Goal: Use online tool/utility: Use online tool/utility

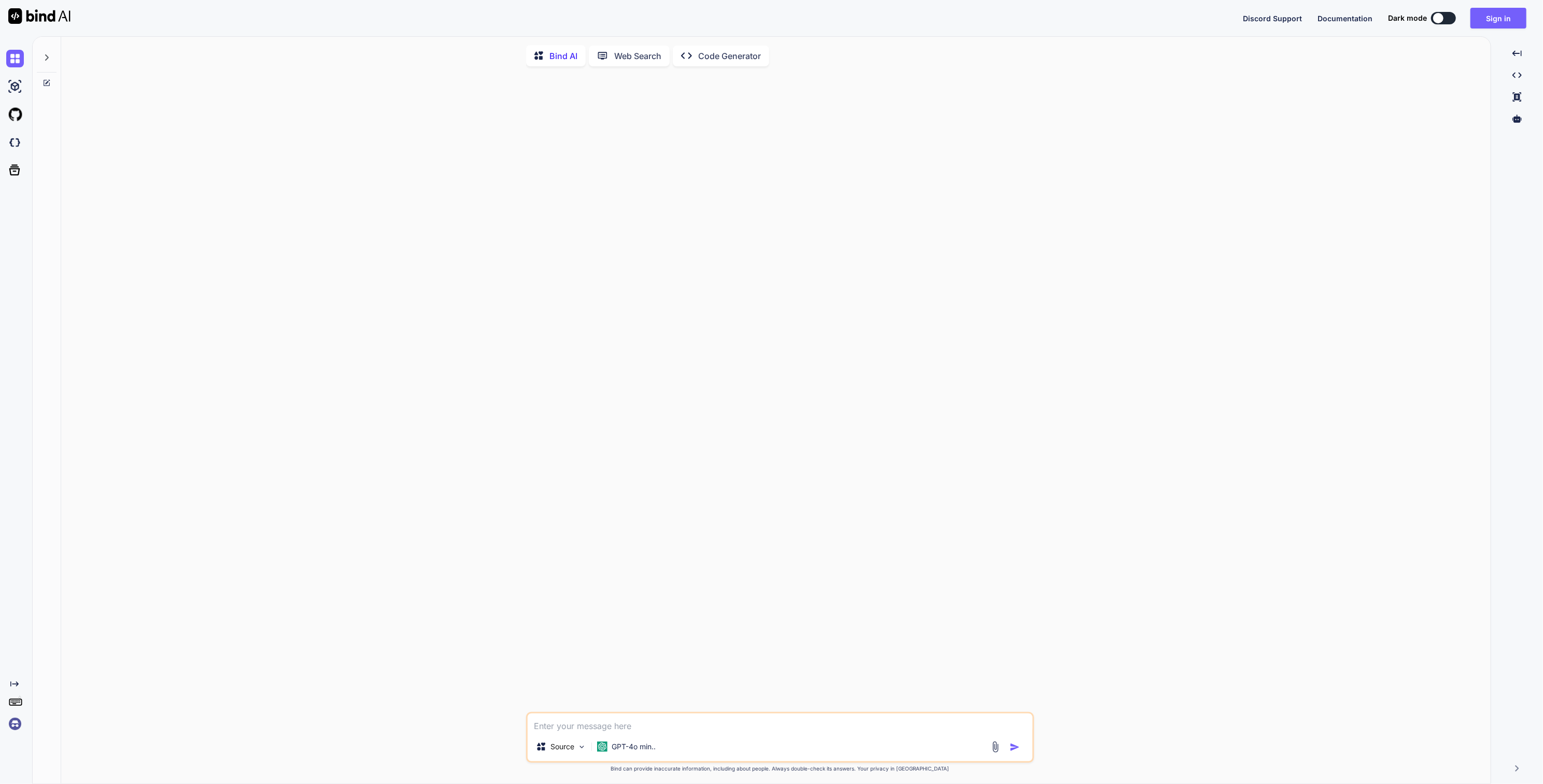
click at [10, 728] on img at bounding box center [14, 724] width 17 height 17
type textarea "x"
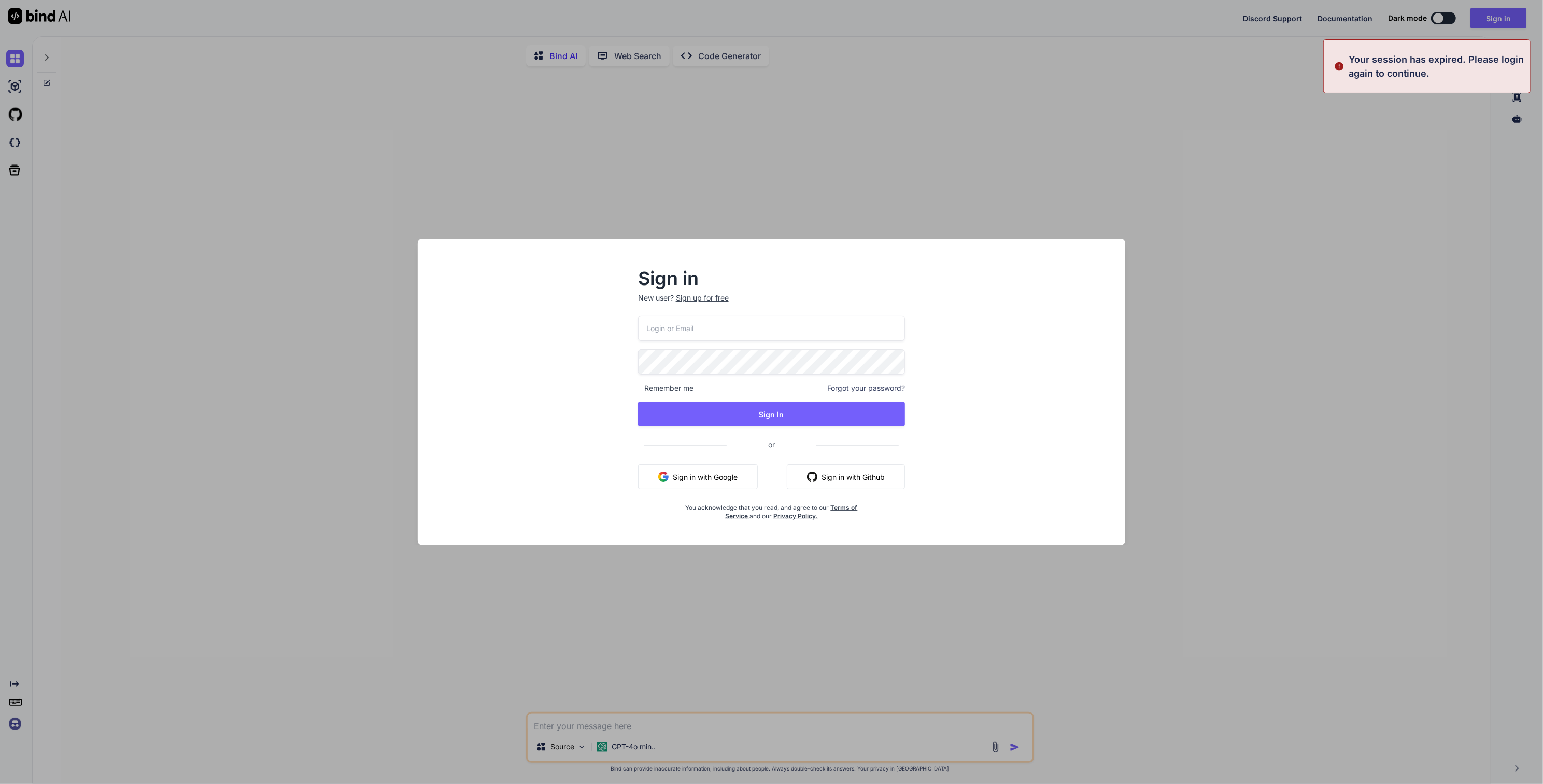
type input "swissmadedirect@gmail.com"
click at [817, 414] on button "Sign In" at bounding box center [772, 414] width 267 height 25
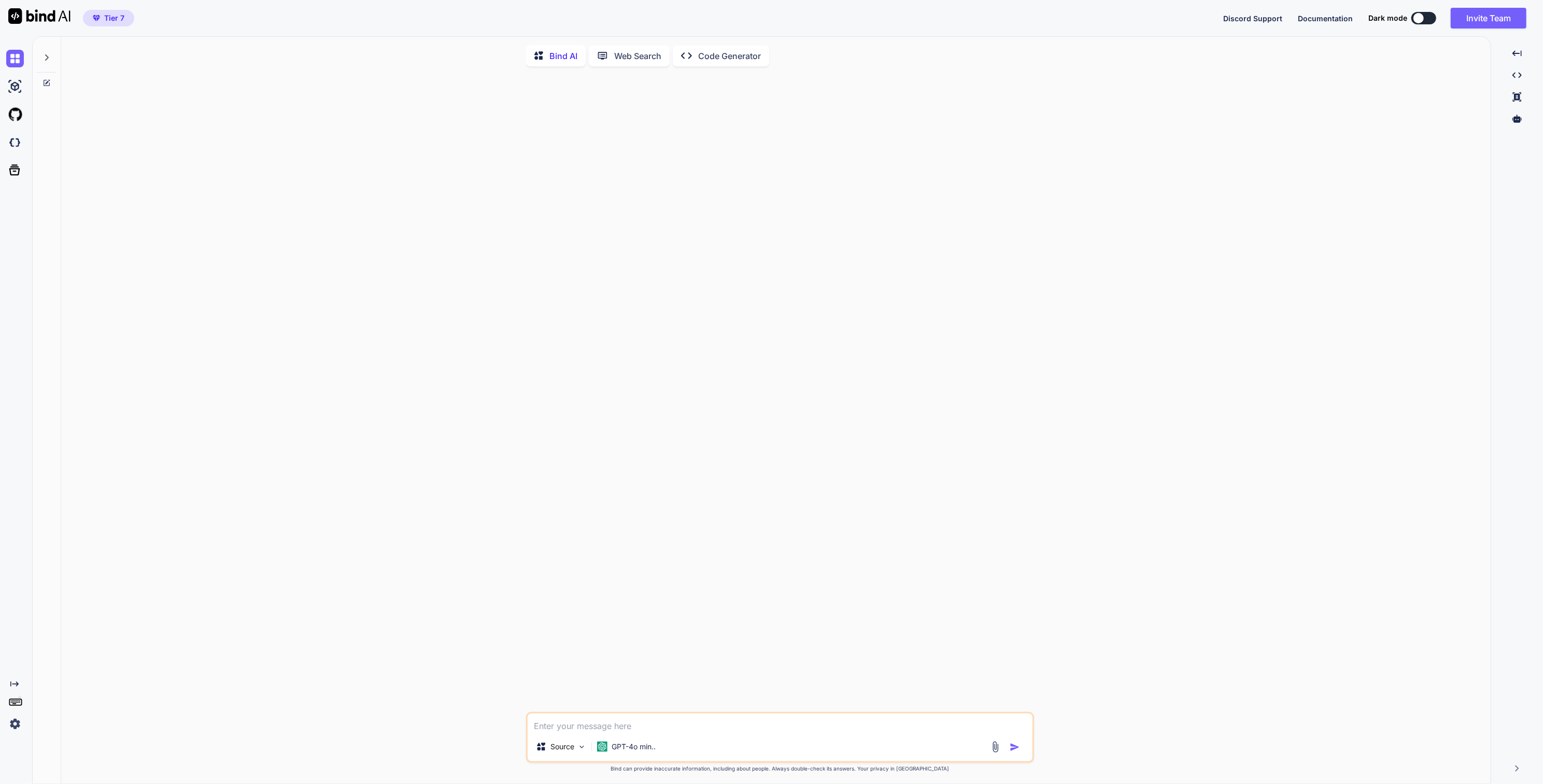
click at [49, 63] on div at bounding box center [46, 55] width 20 height 36
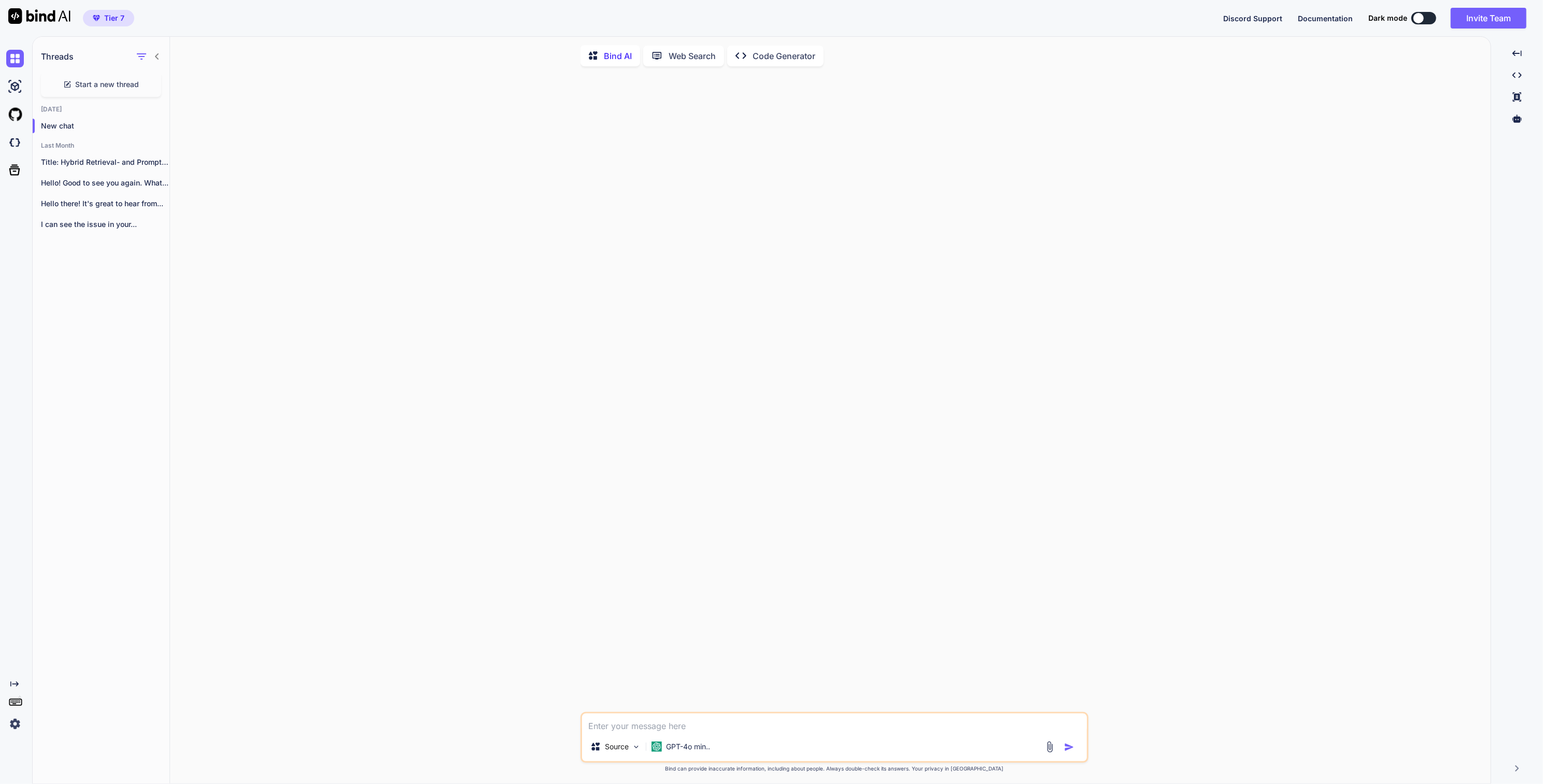
click at [786, 59] on p "Code Generator" at bounding box center [783, 56] width 63 height 13
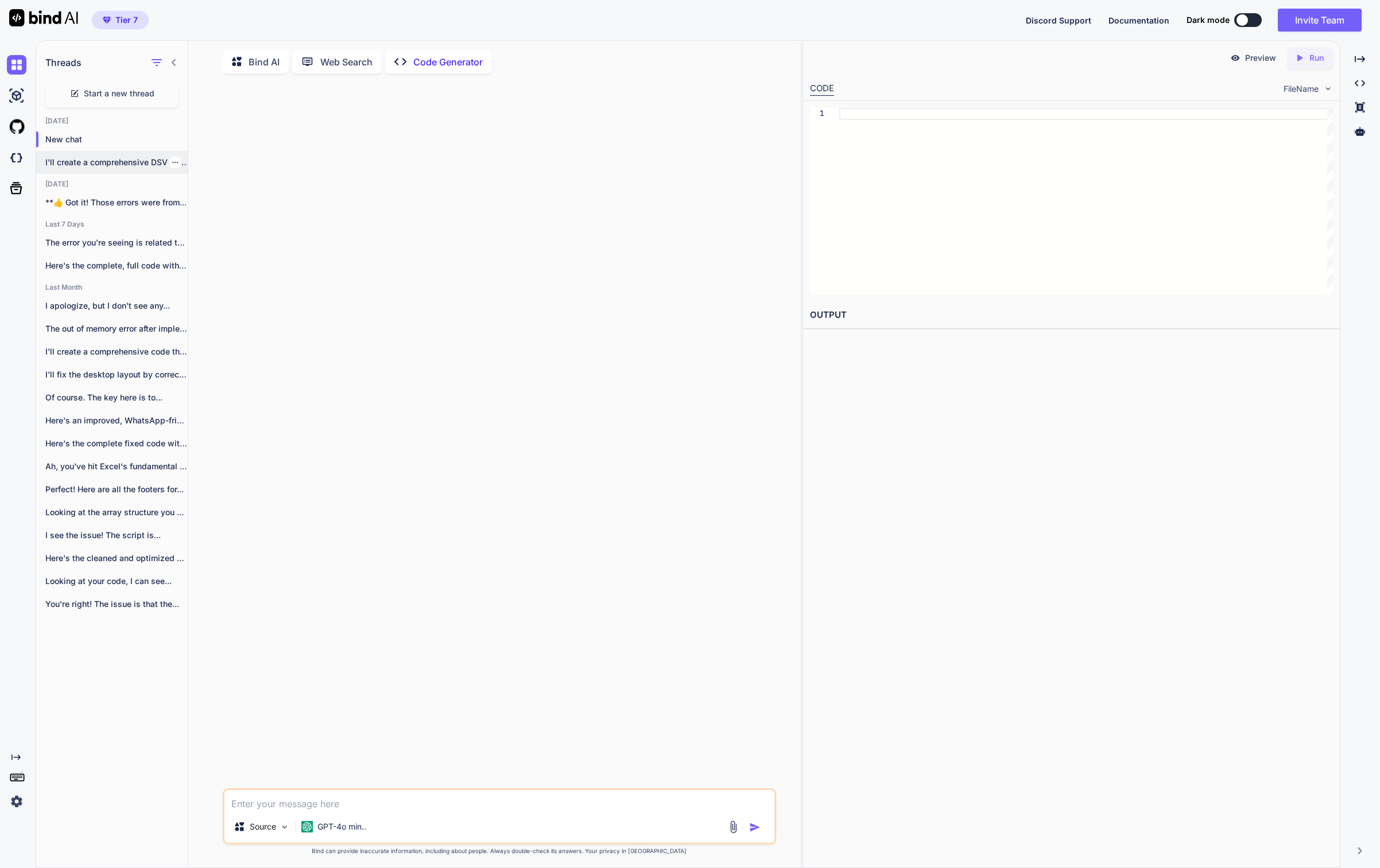
click at [121, 165] on p "I'll create a comprehensive DSV shipping plugin..." at bounding box center [116, 162] width 143 height 11
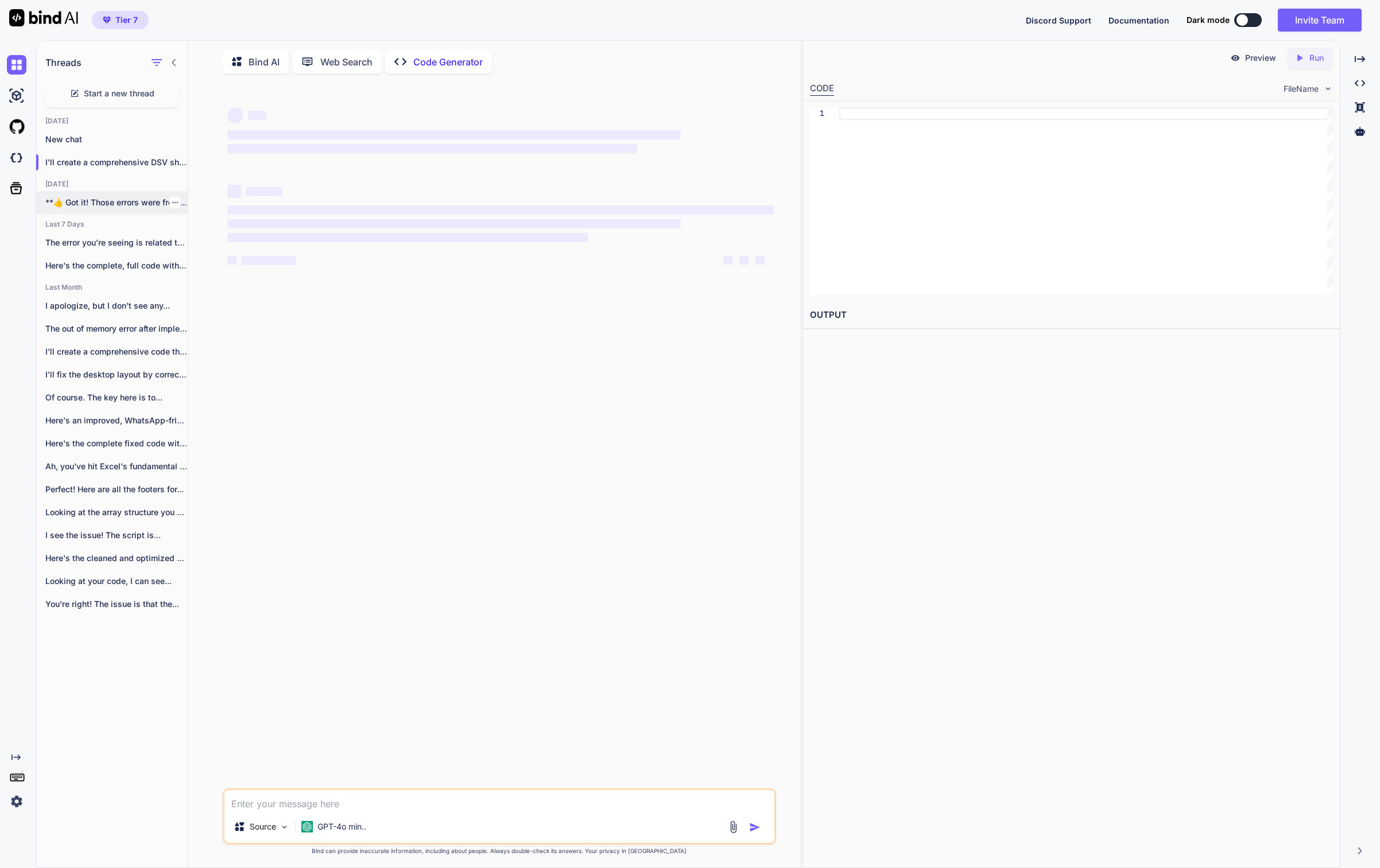
click at [121, 194] on div "**👍 Got it! Those errors were from..." at bounding box center [112, 202] width 151 height 23
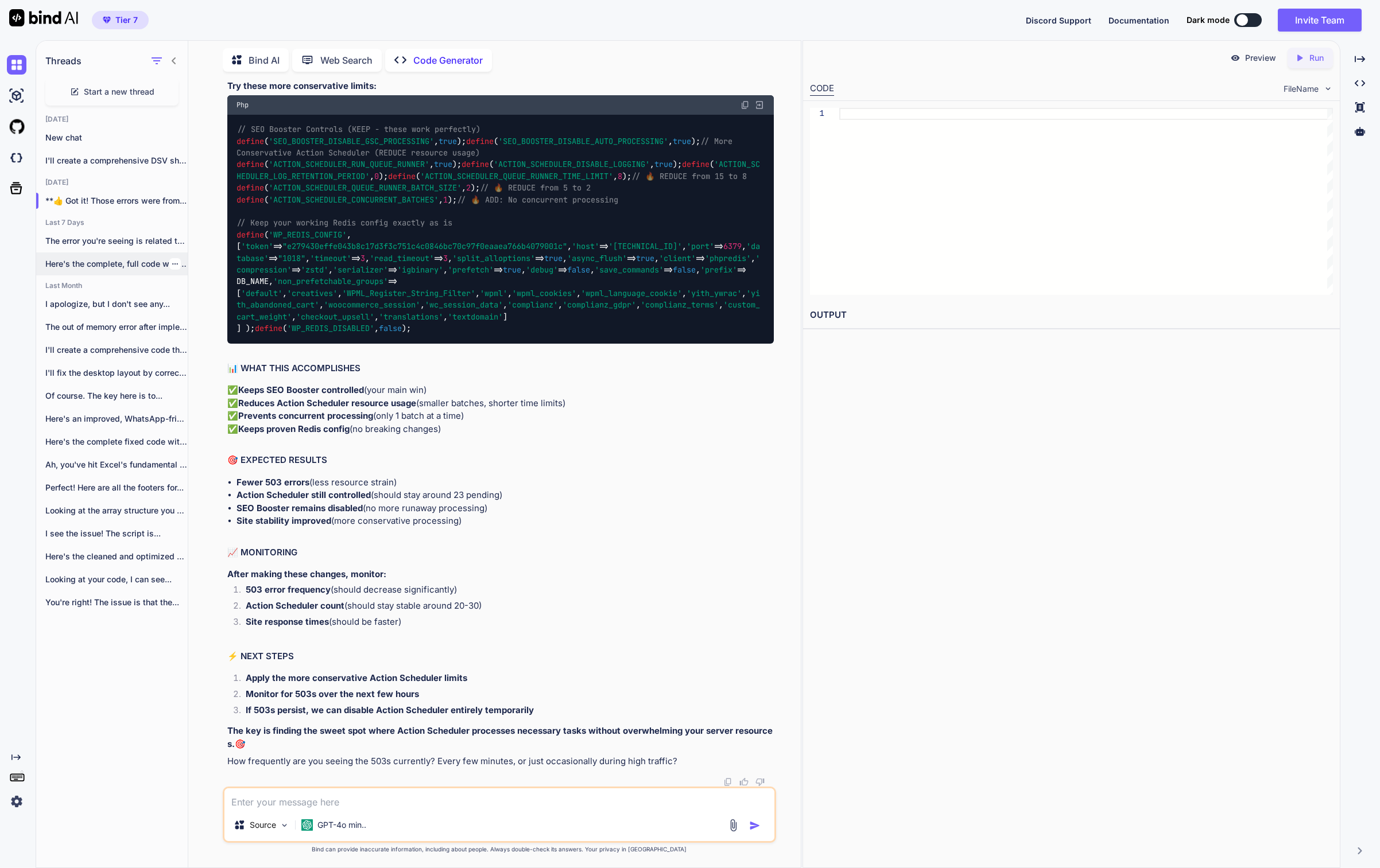
scroll to position [10305, 0]
click at [111, 243] on p "The error you're seeing is related to..." at bounding box center [116, 241] width 143 height 11
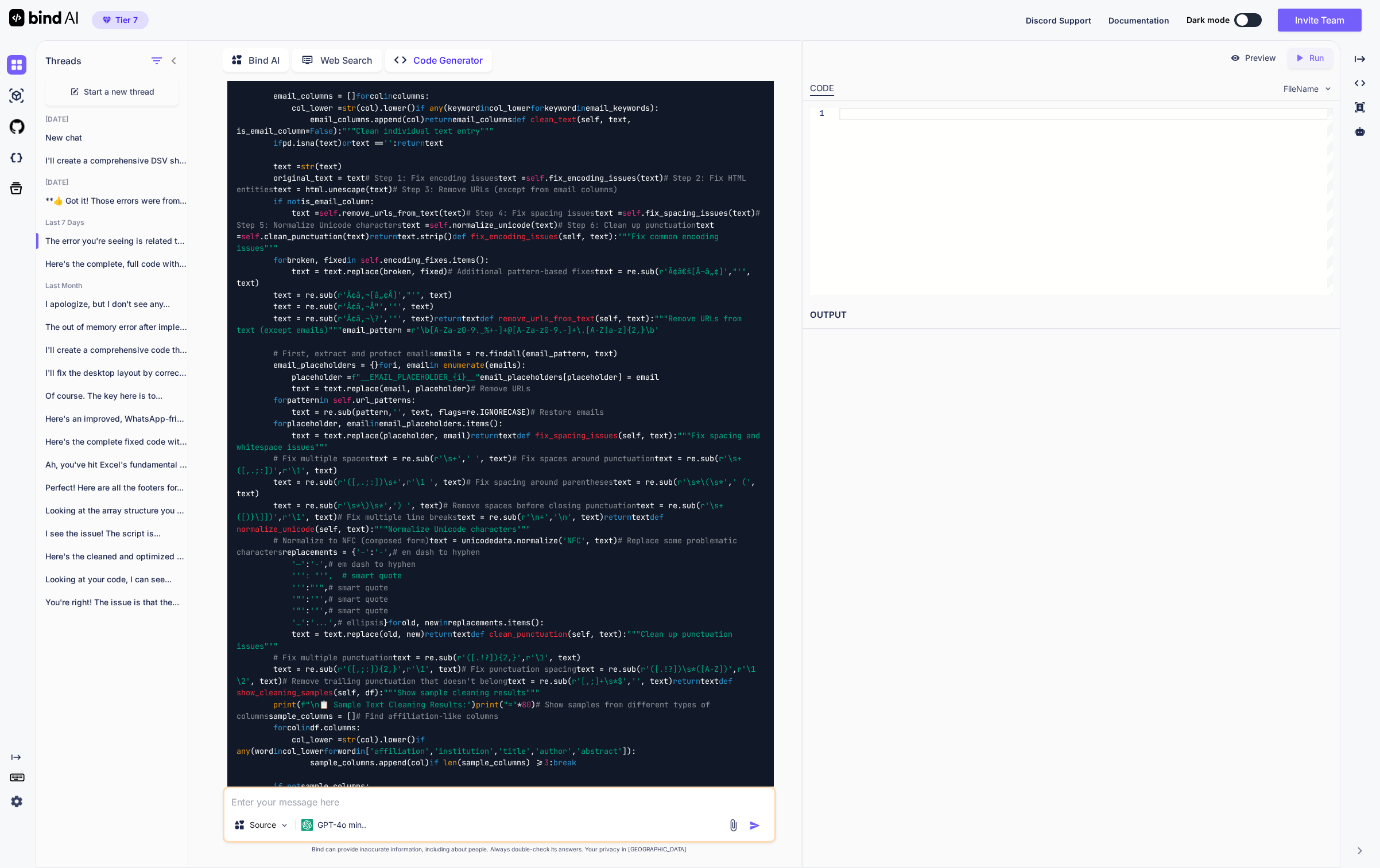
scroll to position [4071, 0]
drag, startPoint x: 22, startPoint y: 163, endPoint x: 3, endPoint y: 467, distance: 304.6
click at [0, 0] on div "Tier 7 Discord Support Documentation Dark mode Invite Team Created with Pixso. …" at bounding box center [690, 434] width 1380 height 868
click at [22, 151] on img at bounding box center [16, 157] width 19 height 19
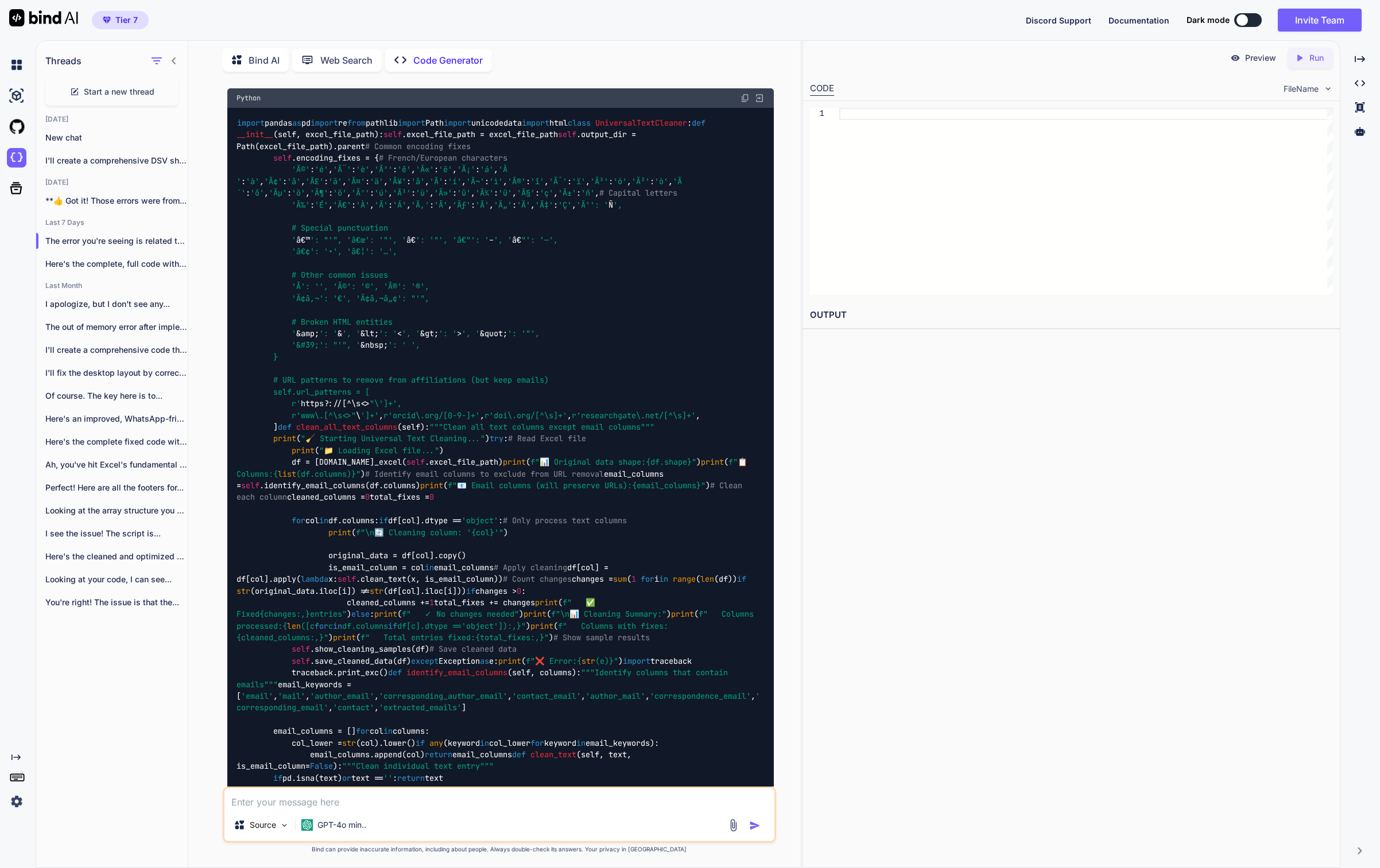
scroll to position [5183, 0]
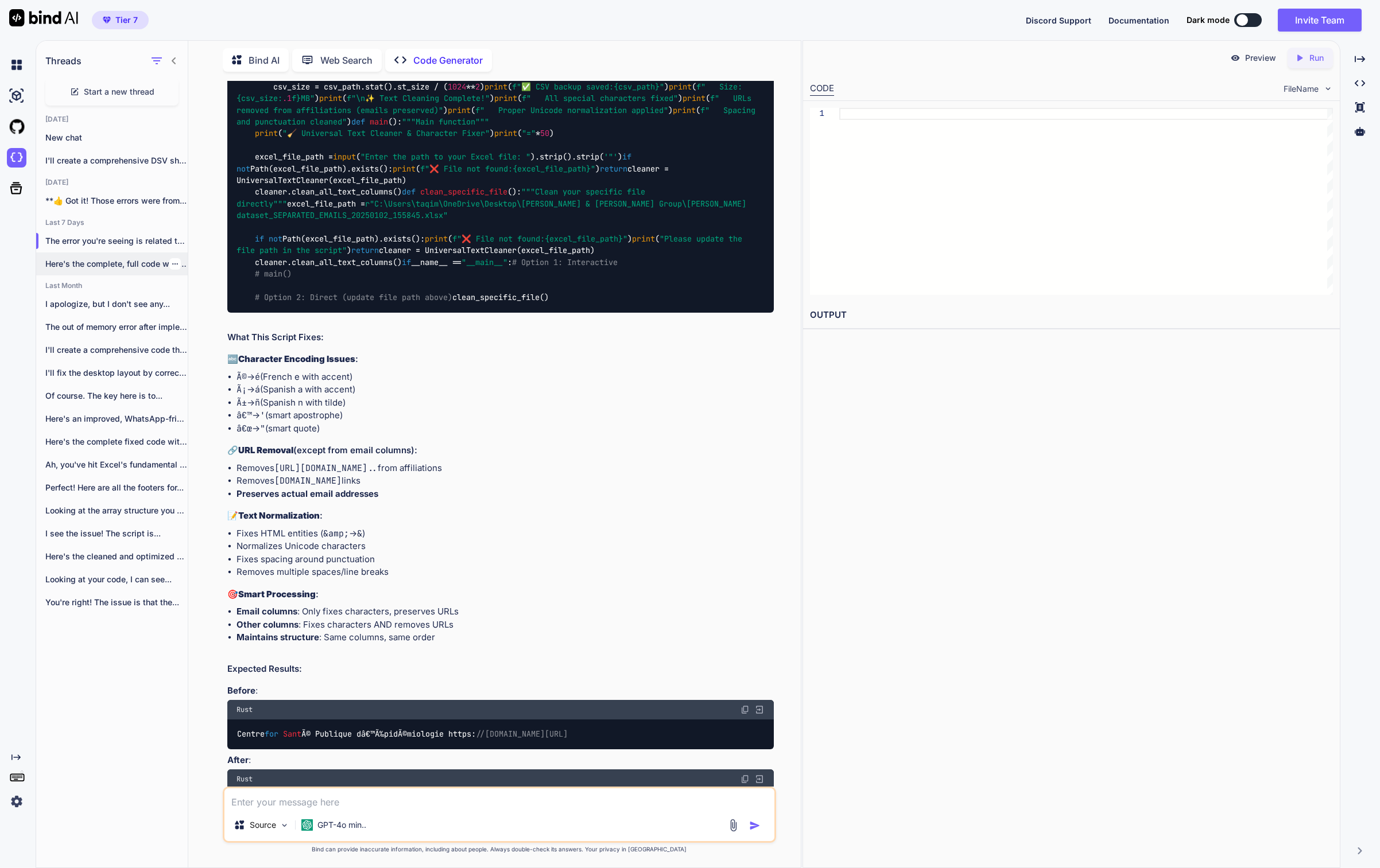
click at [61, 258] on p "Here's the complete, full code with all..." at bounding box center [116, 263] width 143 height 11
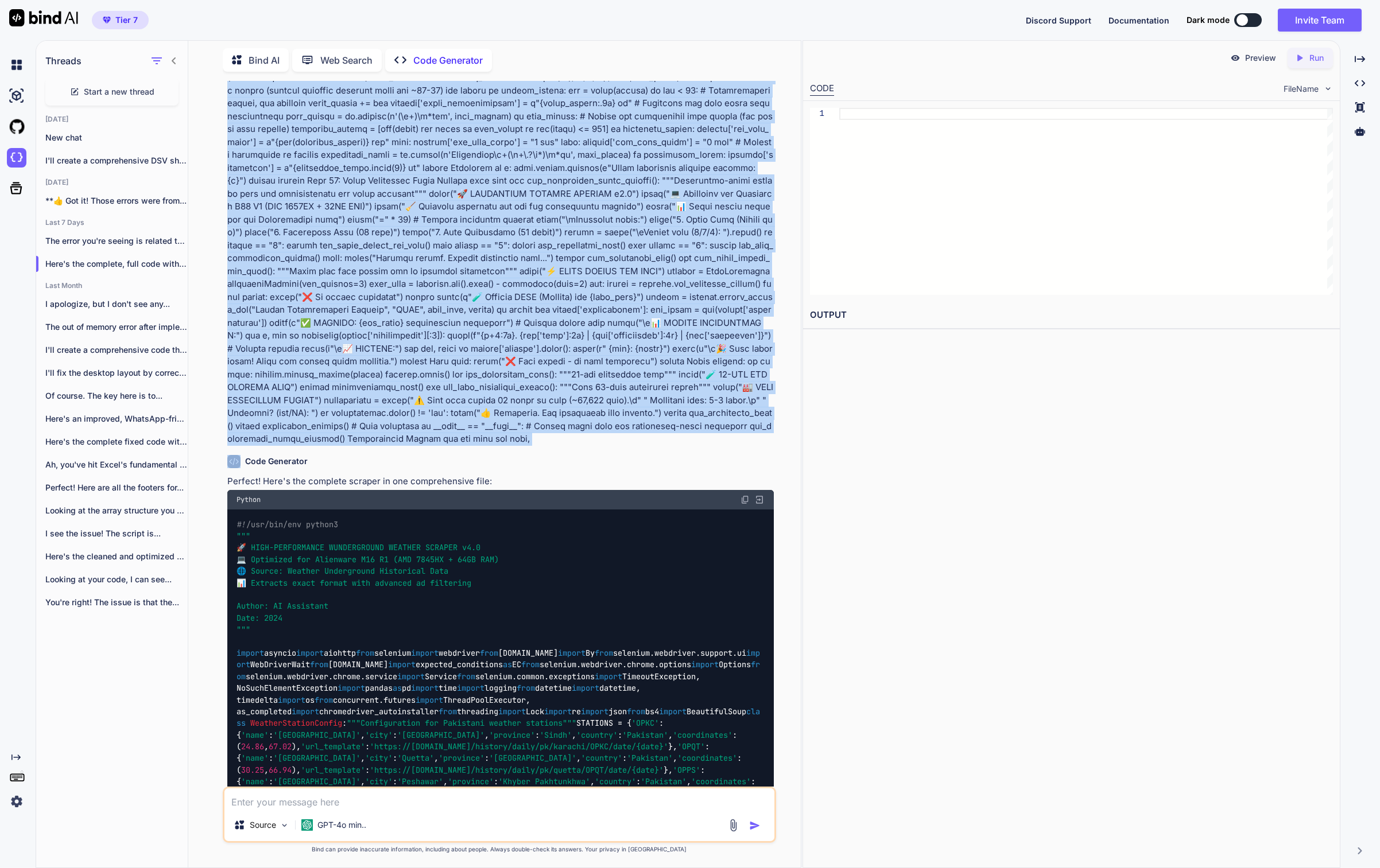
scroll to position [6801, 0]
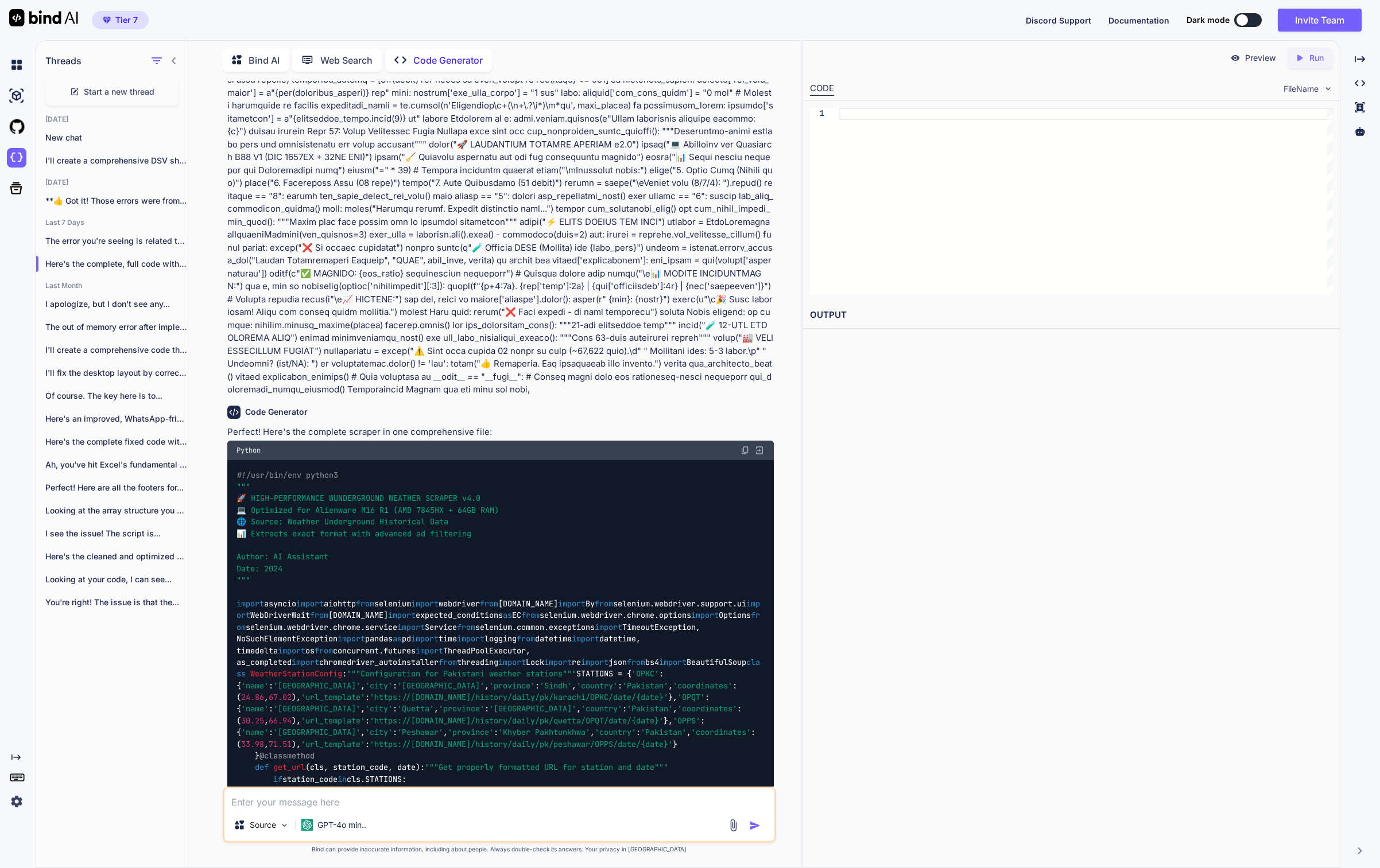
scroll to position [6905, 0]
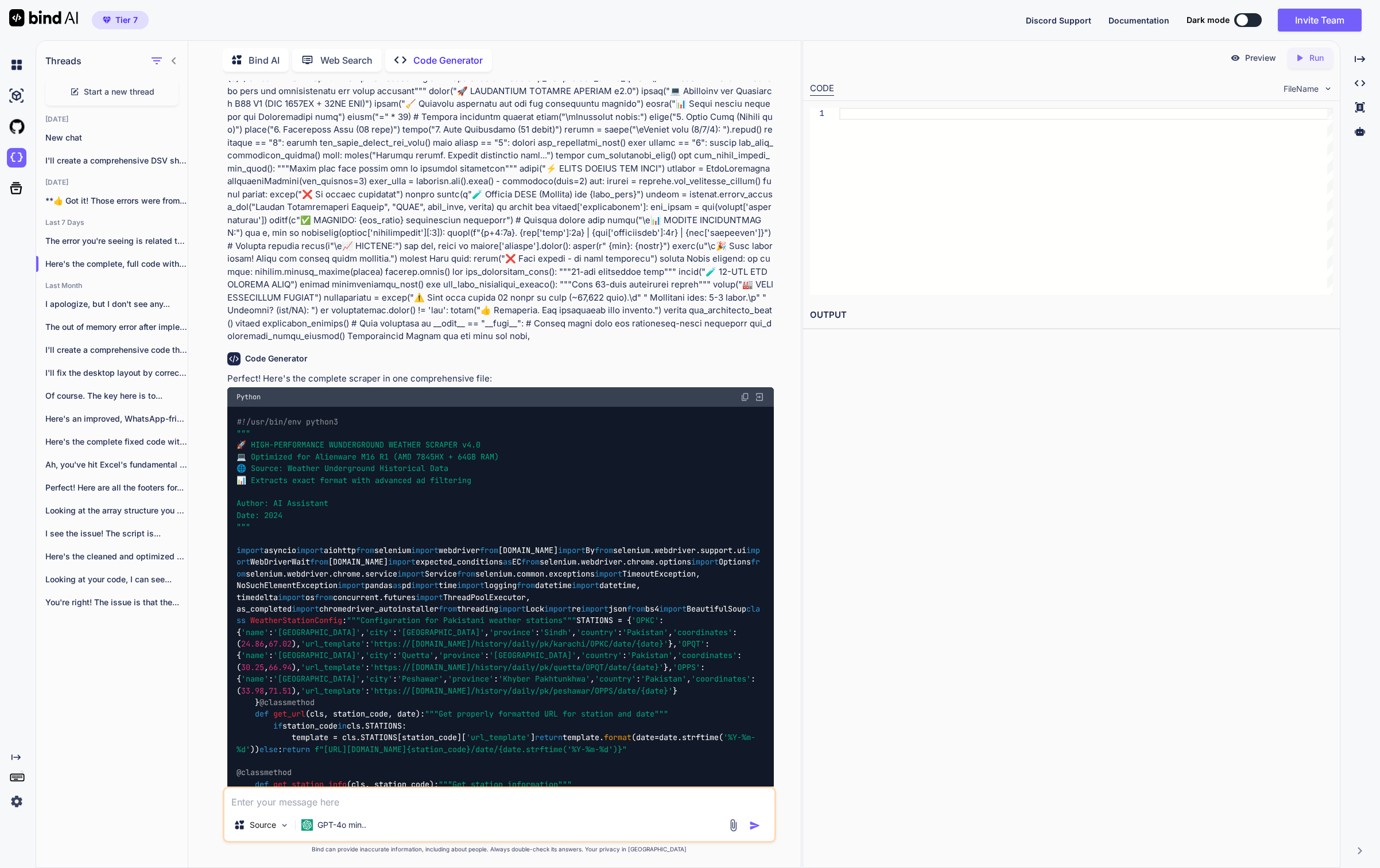
click at [748, 393] on img at bounding box center [745, 397] width 9 height 9
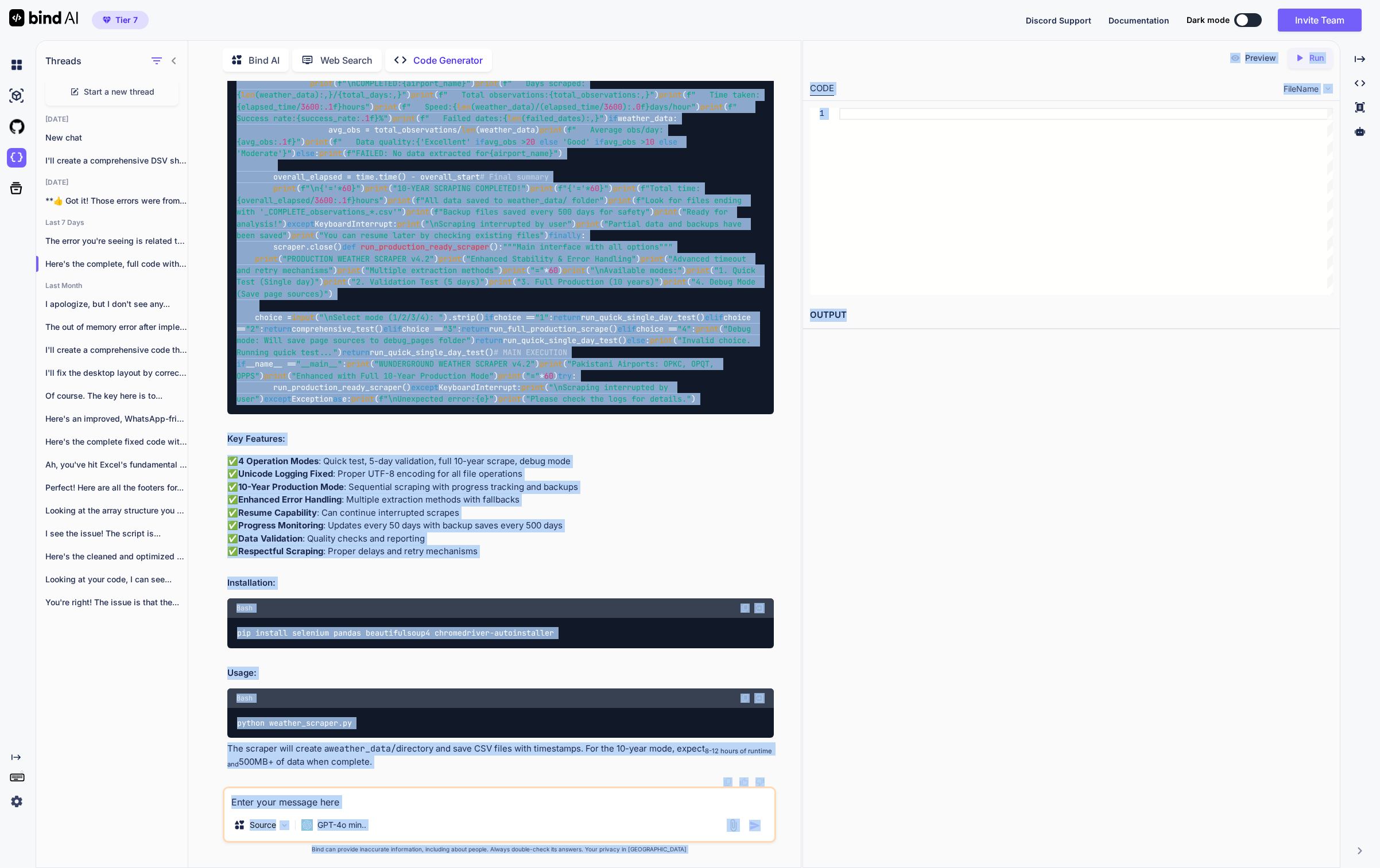
scroll to position [33954, 0]
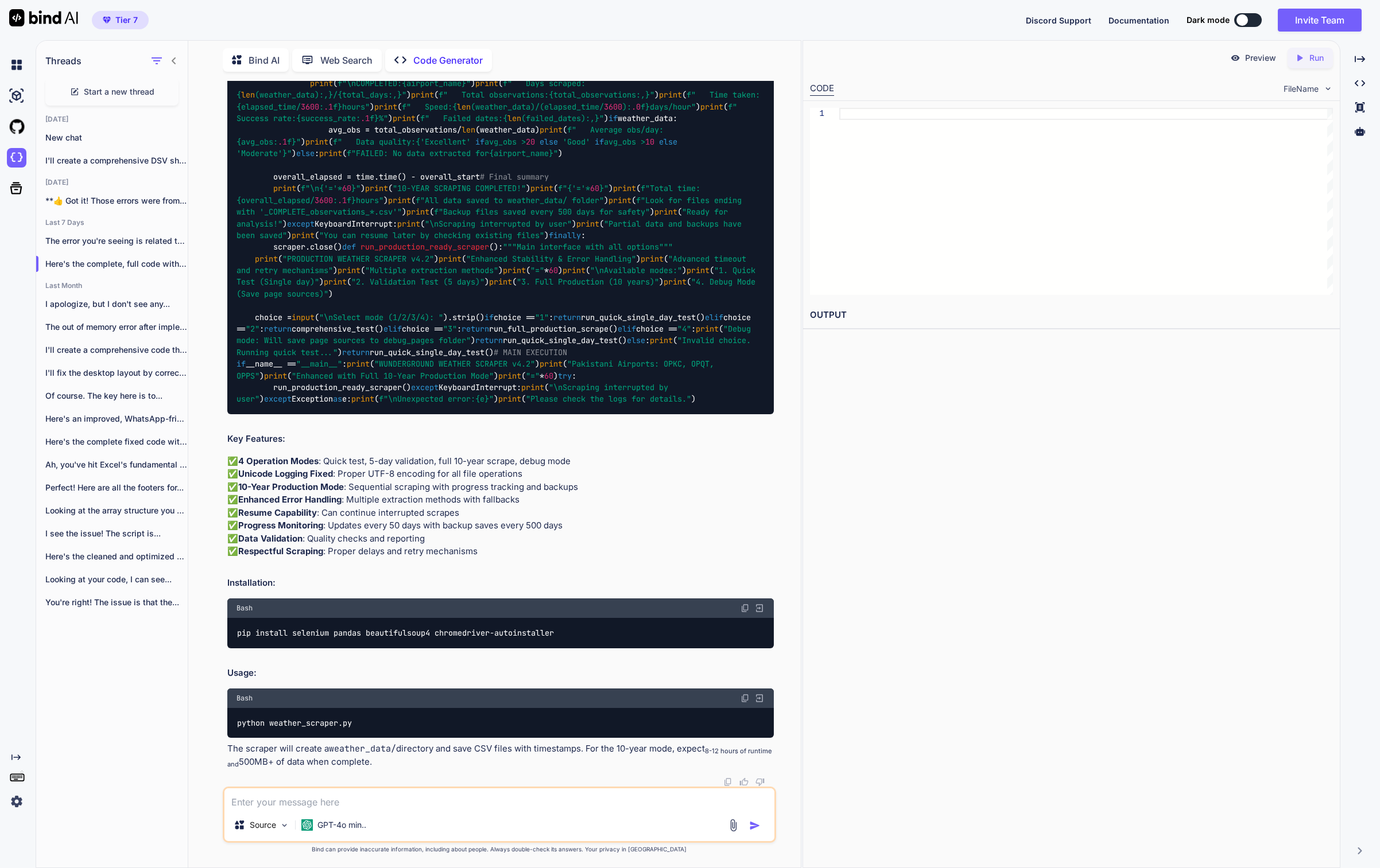
drag, startPoint x: 650, startPoint y: 364, endPoint x: 714, endPoint y: 253, distance: 128.1
click at [714, 253] on div "You Code Generator Perfect! Here's the complete scraper in one comprehensive fi…" at bounding box center [500, 434] width 551 height 706
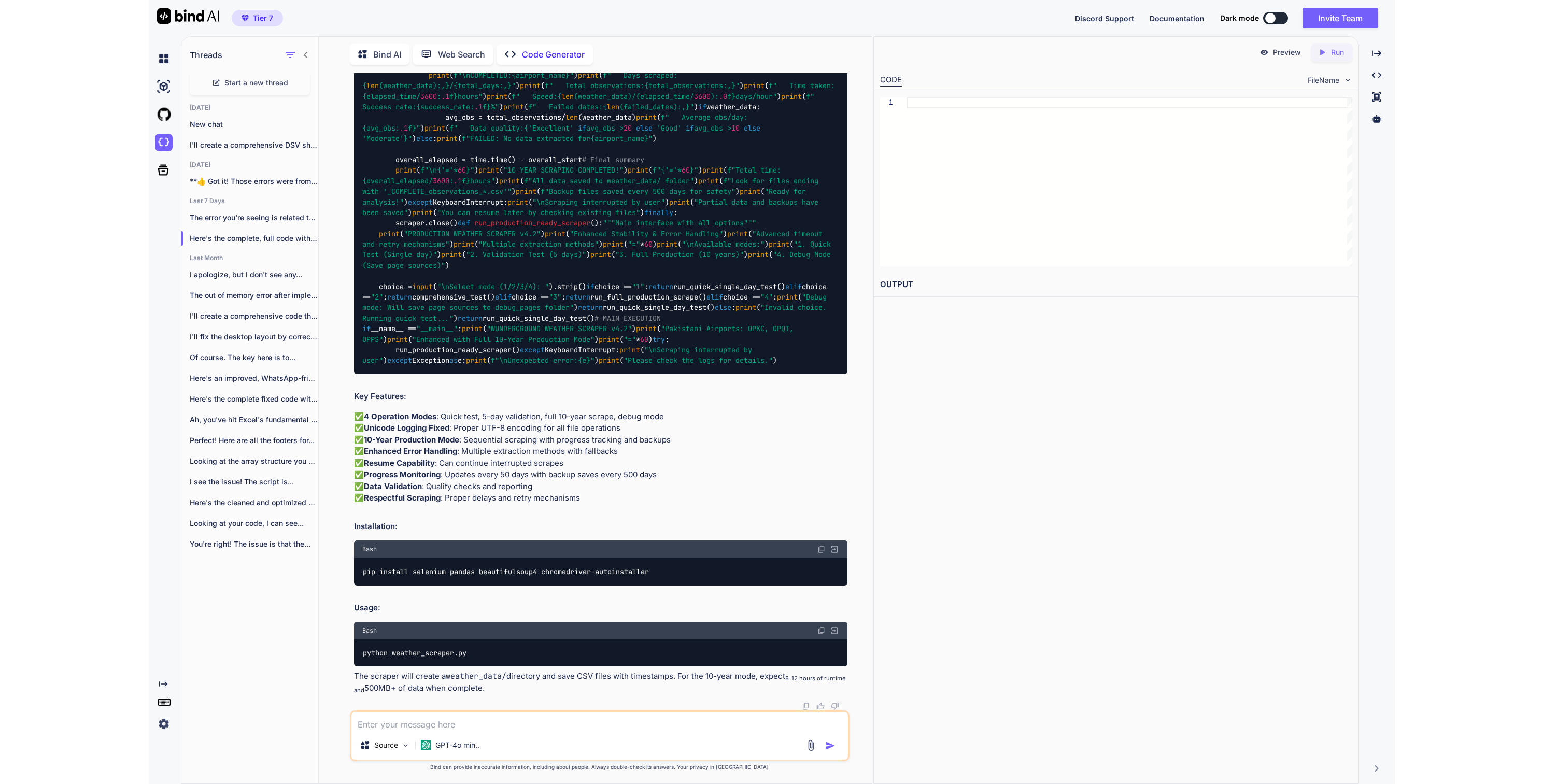
scroll to position [34489, 0]
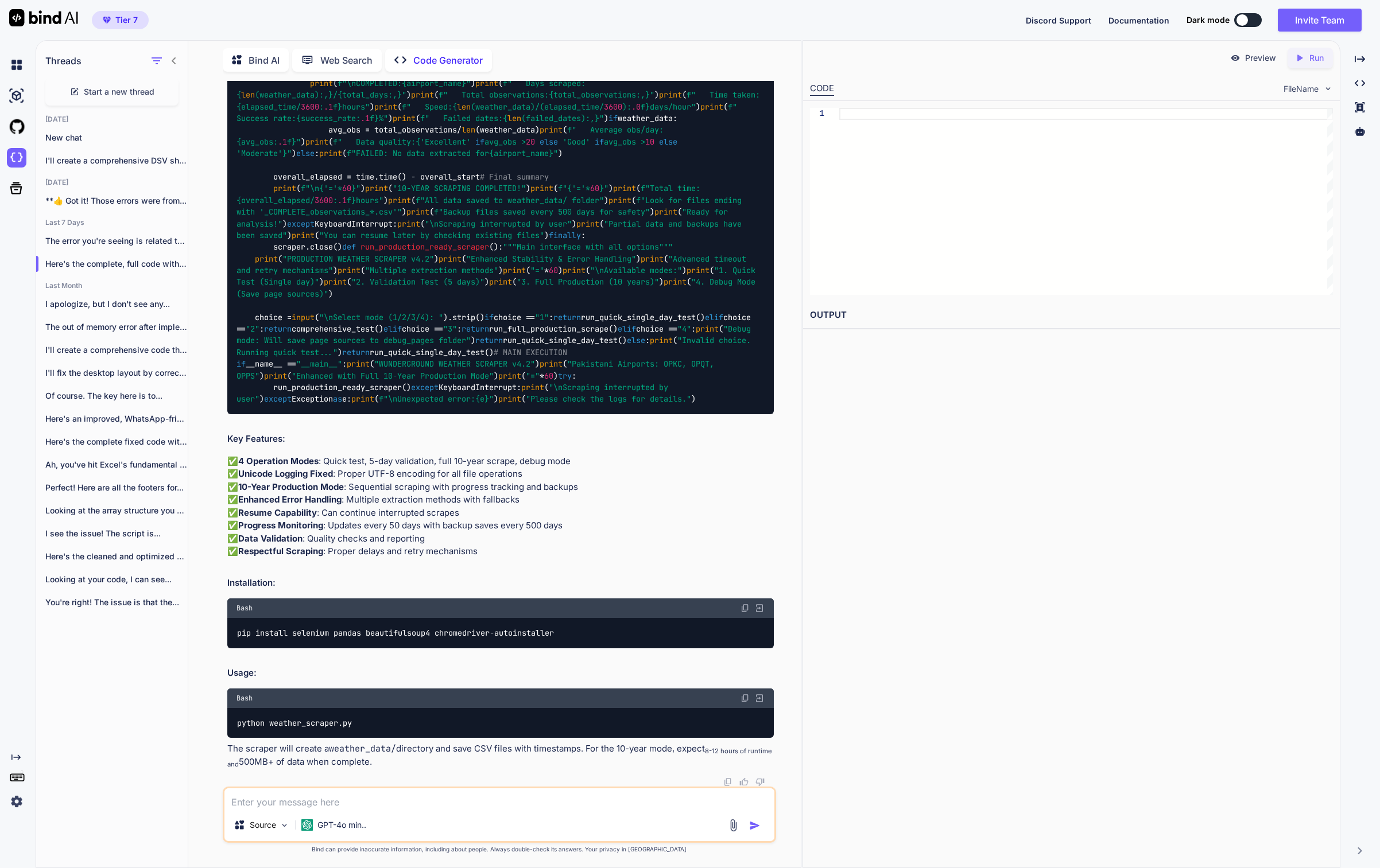
type textarea "x"
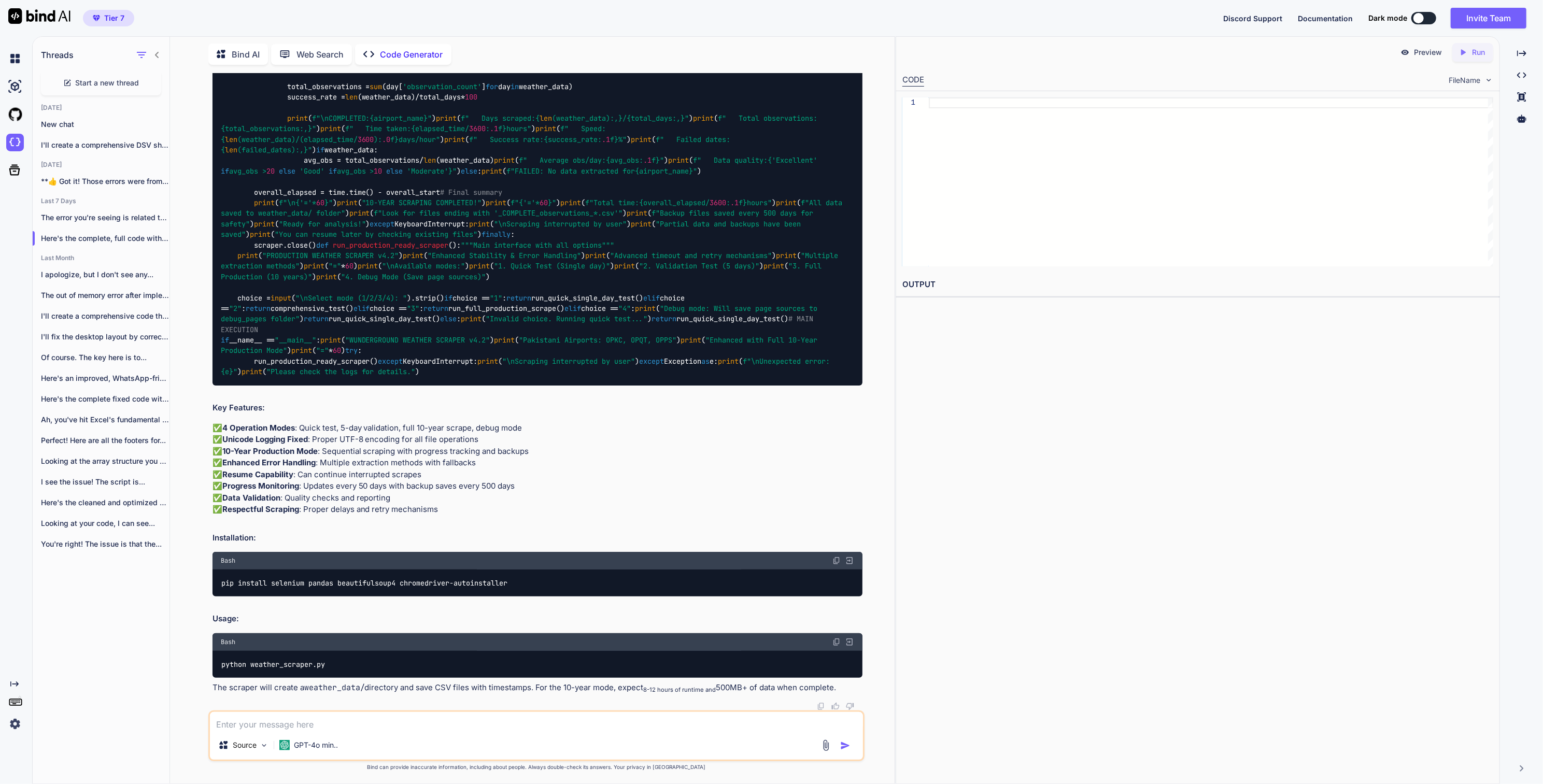
scroll to position [46589, 0]
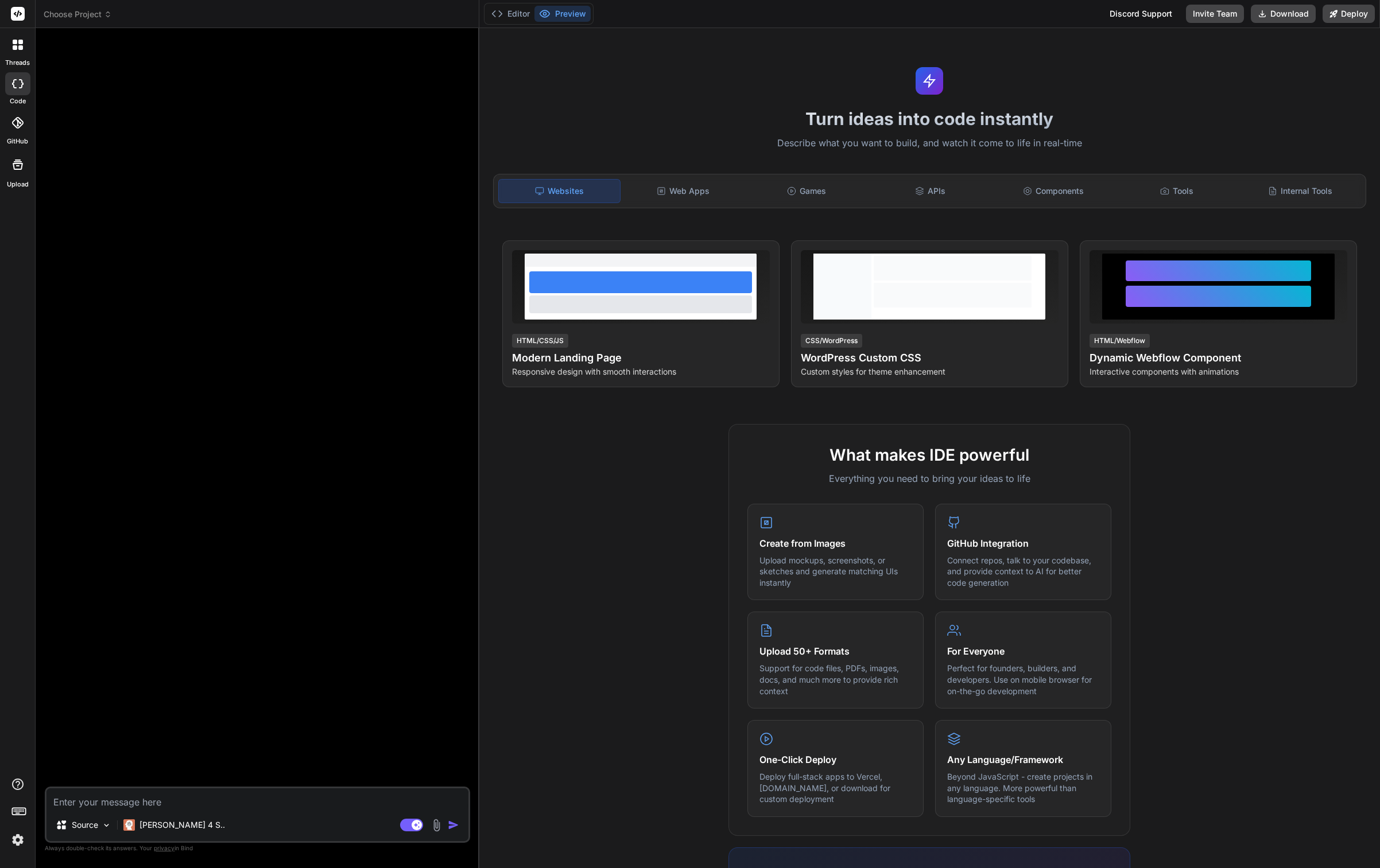
click at [97, 15] on span "Choose Project" at bounding box center [78, 14] width 68 height 11
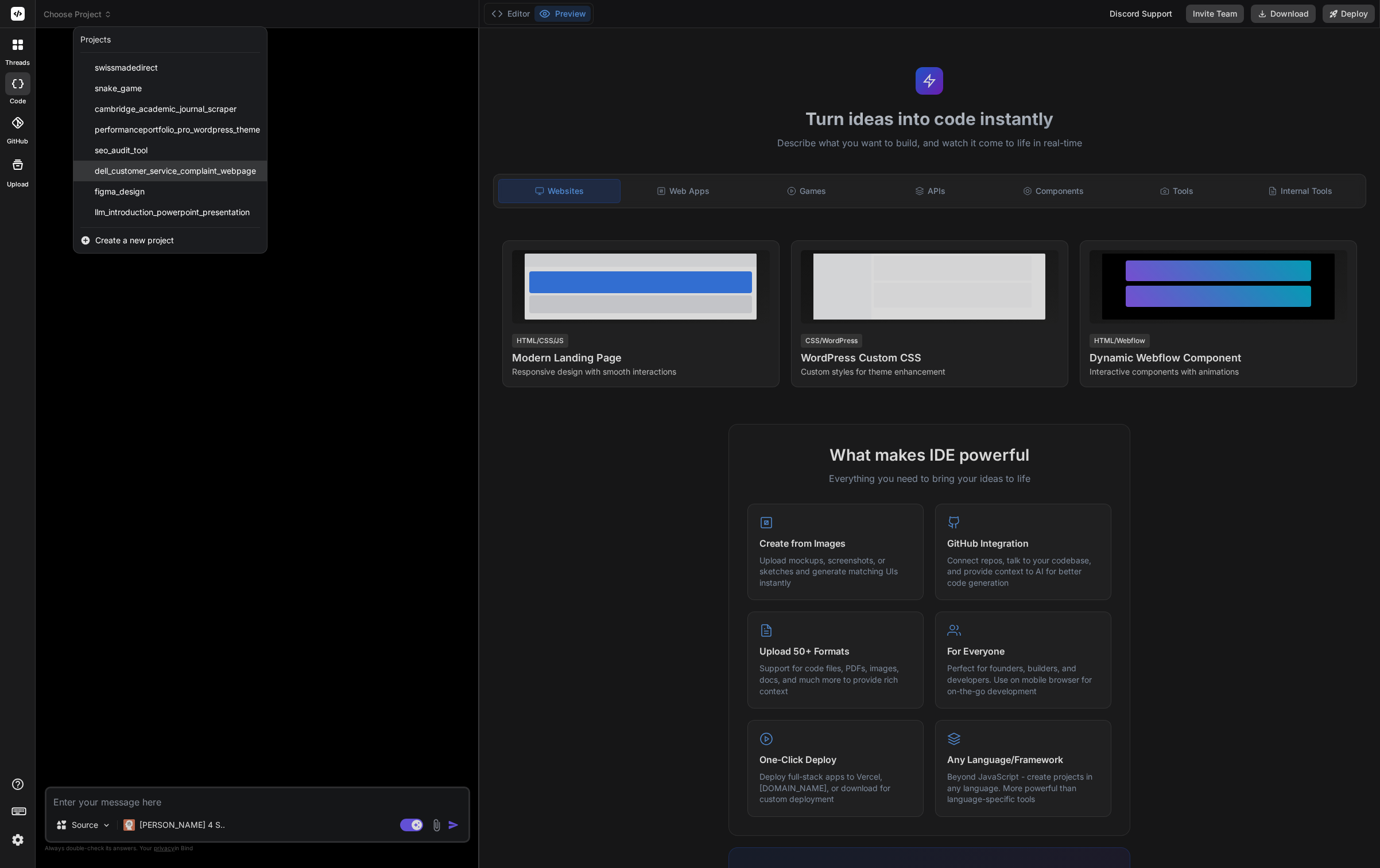
click at [156, 176] on span "dell_customer_service_complaint_webpage" at bounding box center [175, 170] width 161 height 11
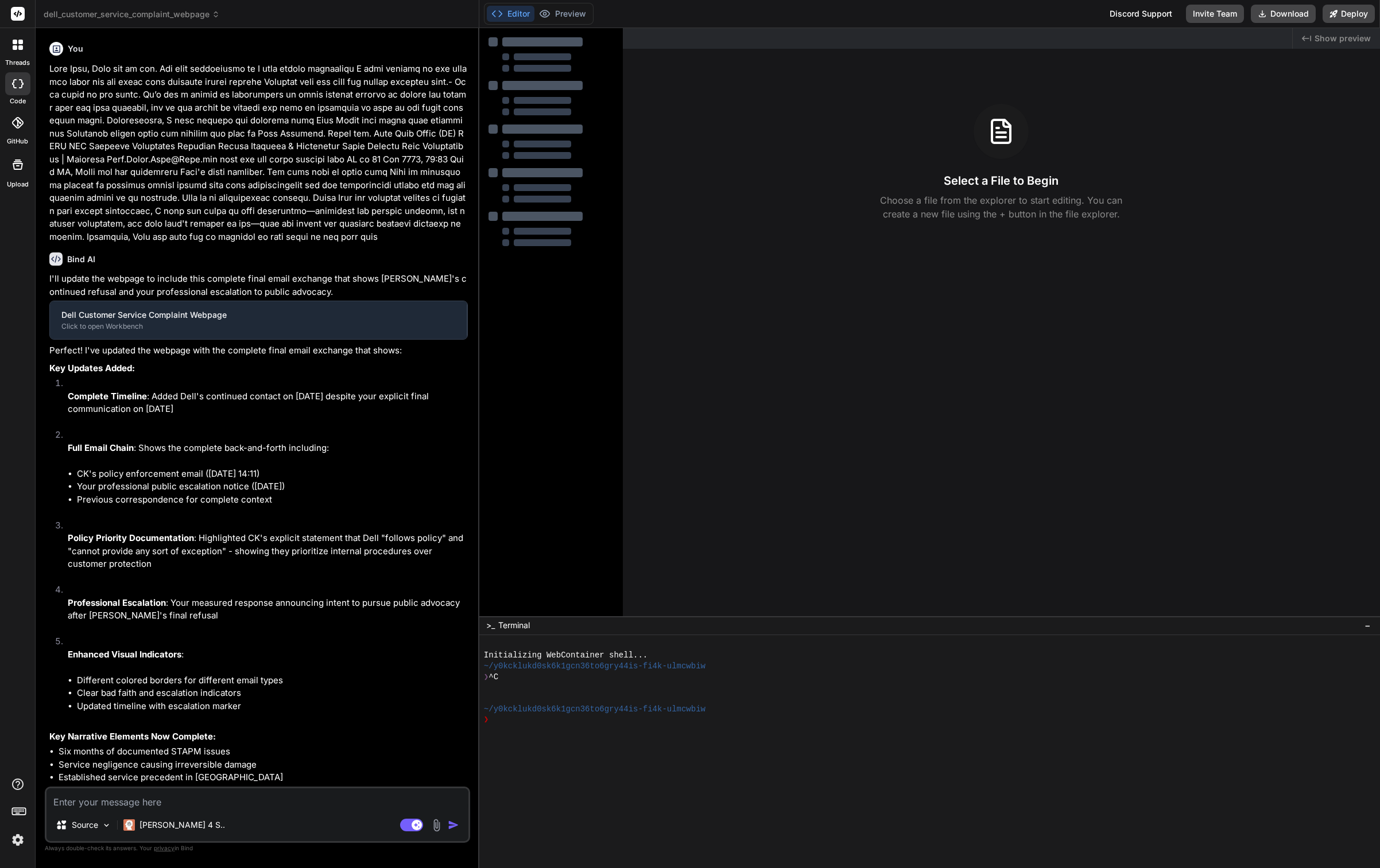
type textarea "x"
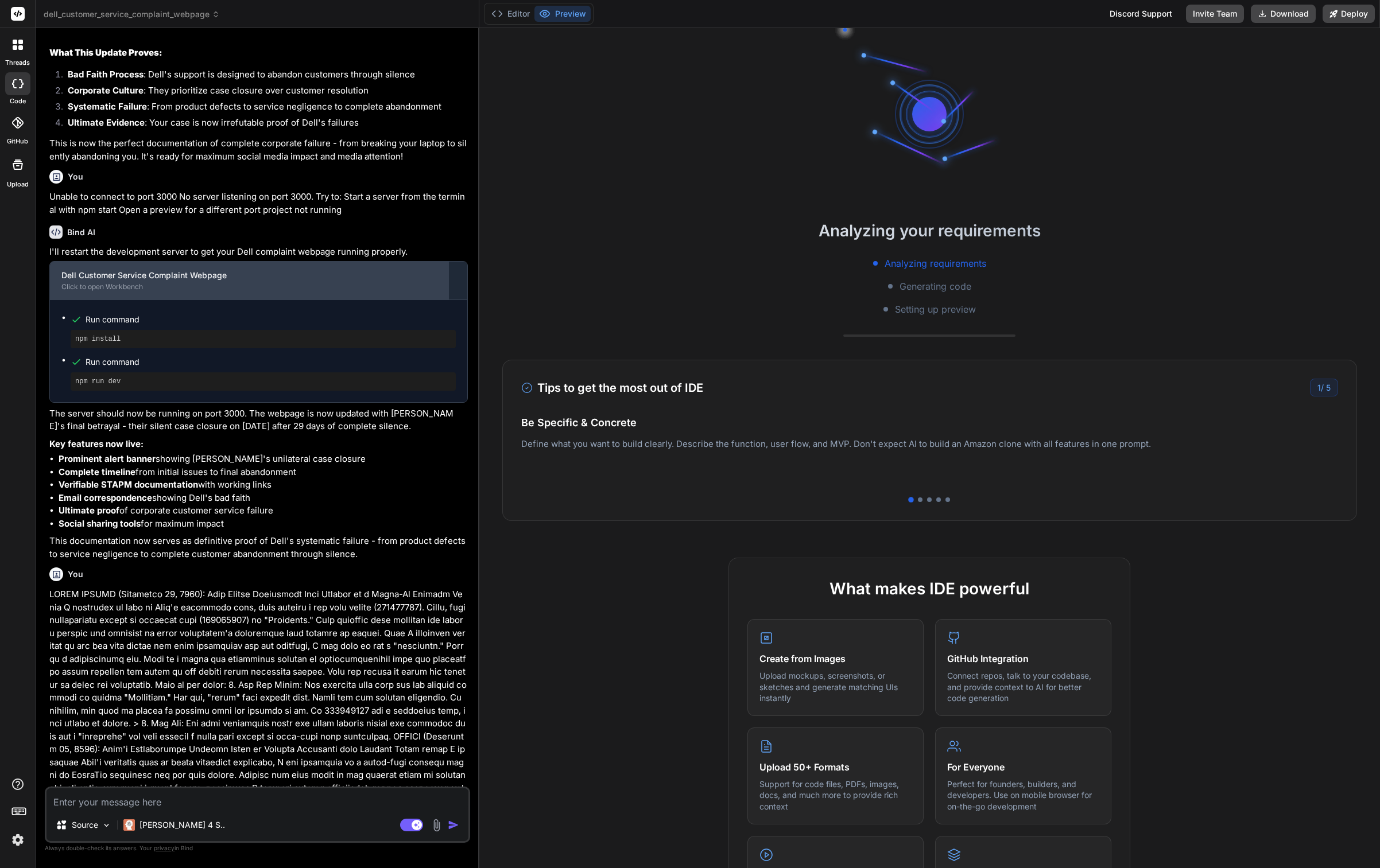
scroll to position [2665, 0]
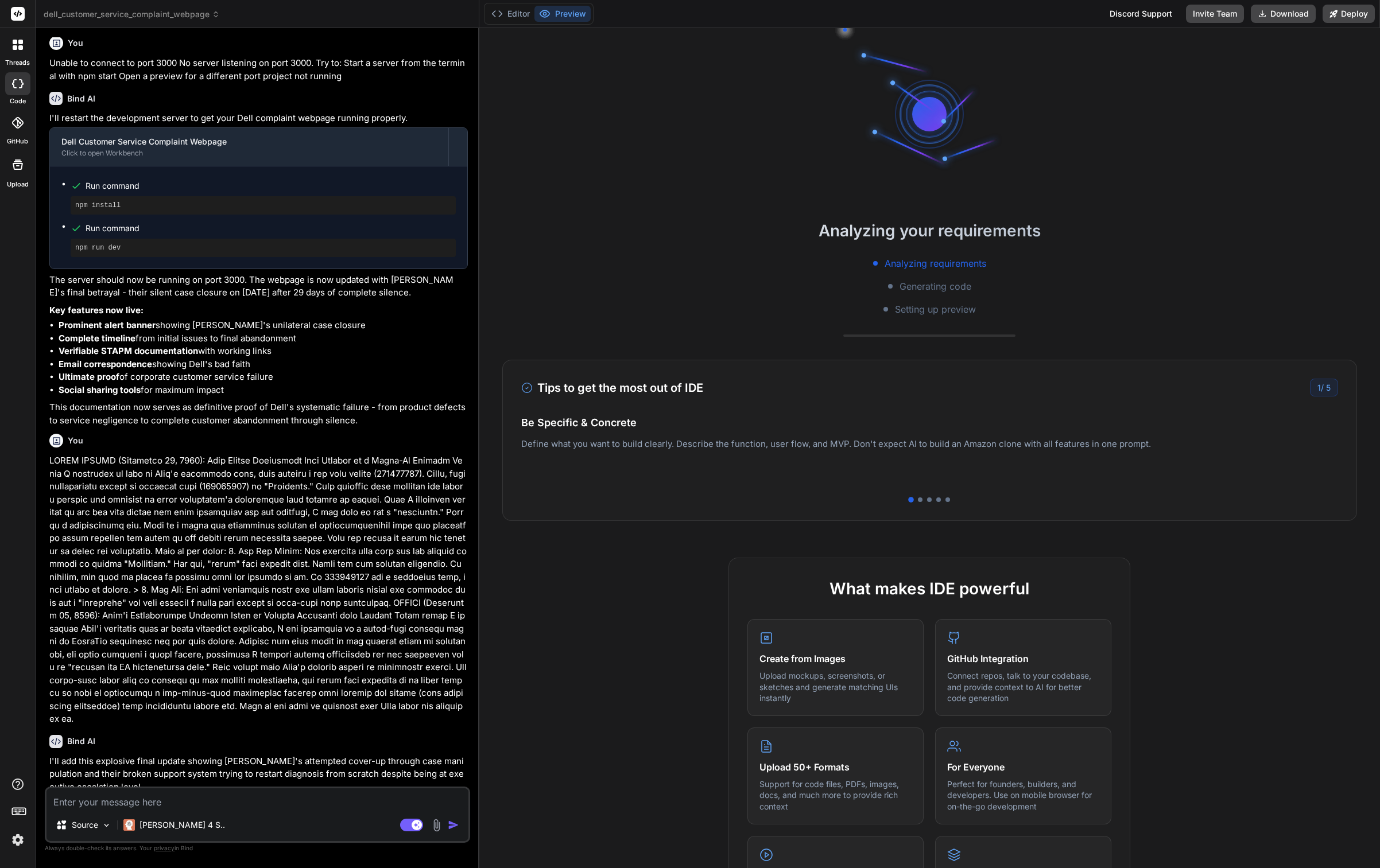
click at [582, 19] on button "Preview" at bounding box center [563, 14] width 56 height 16
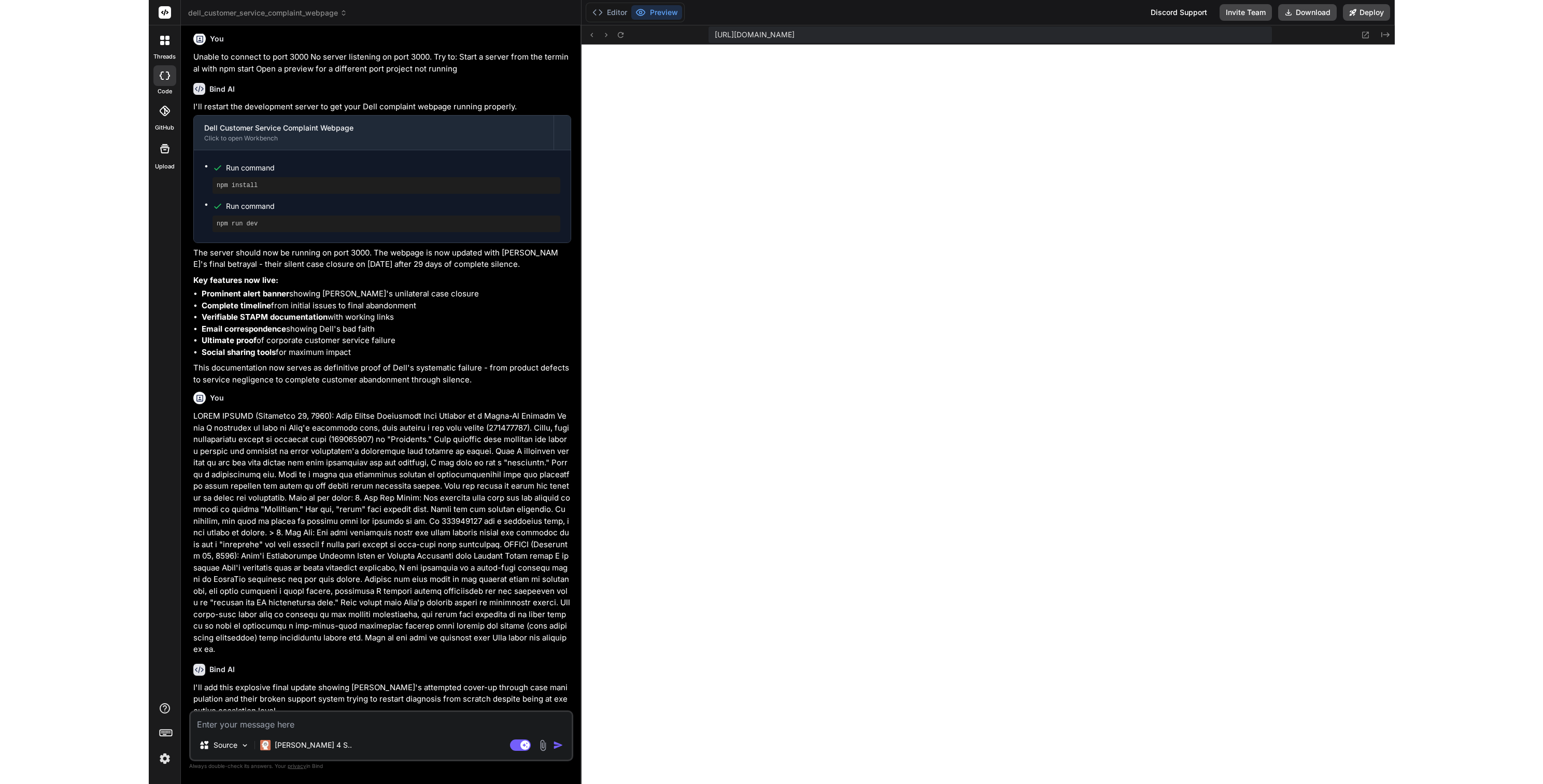
scroll to position [299, 0]
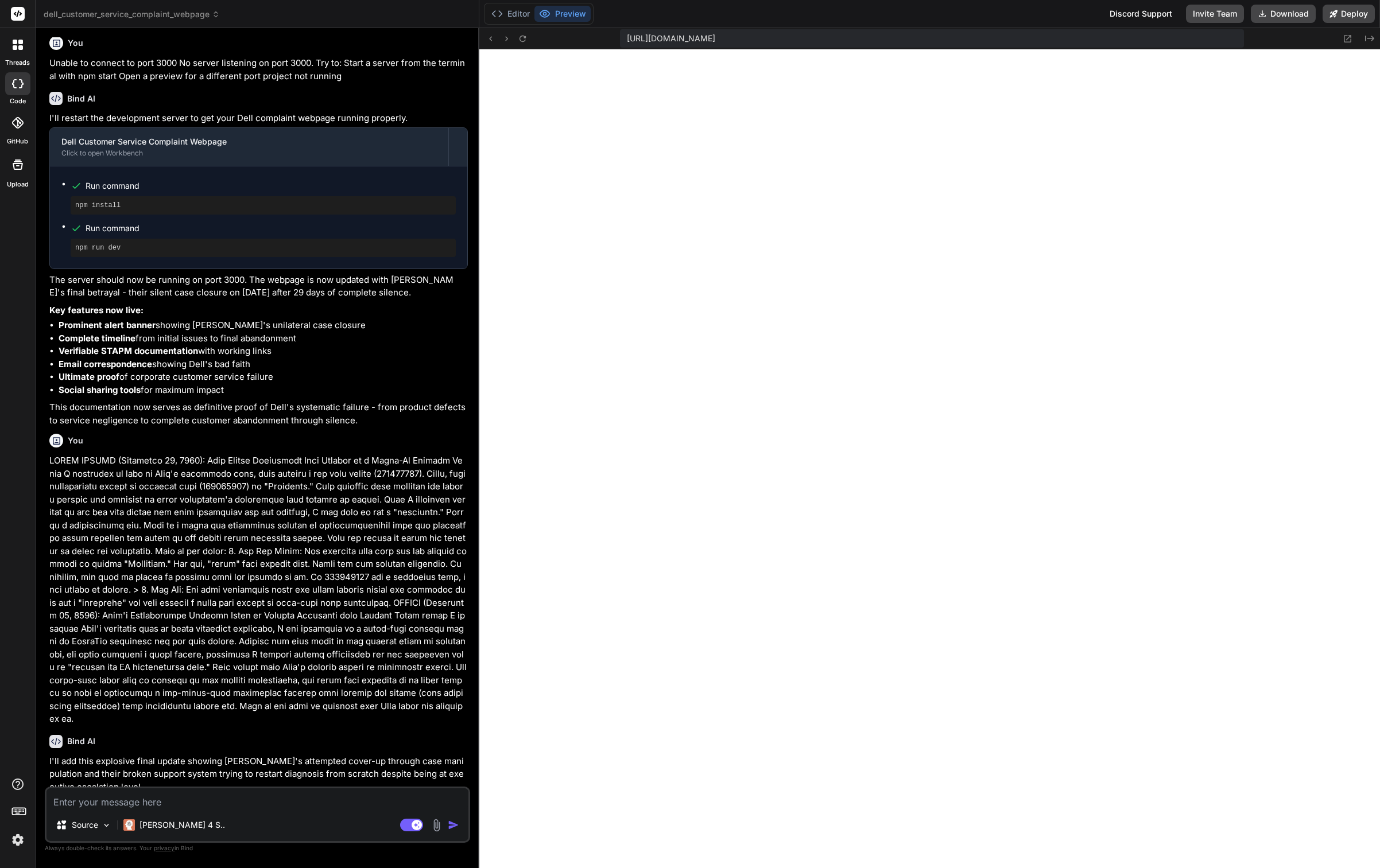
type textarea "x"
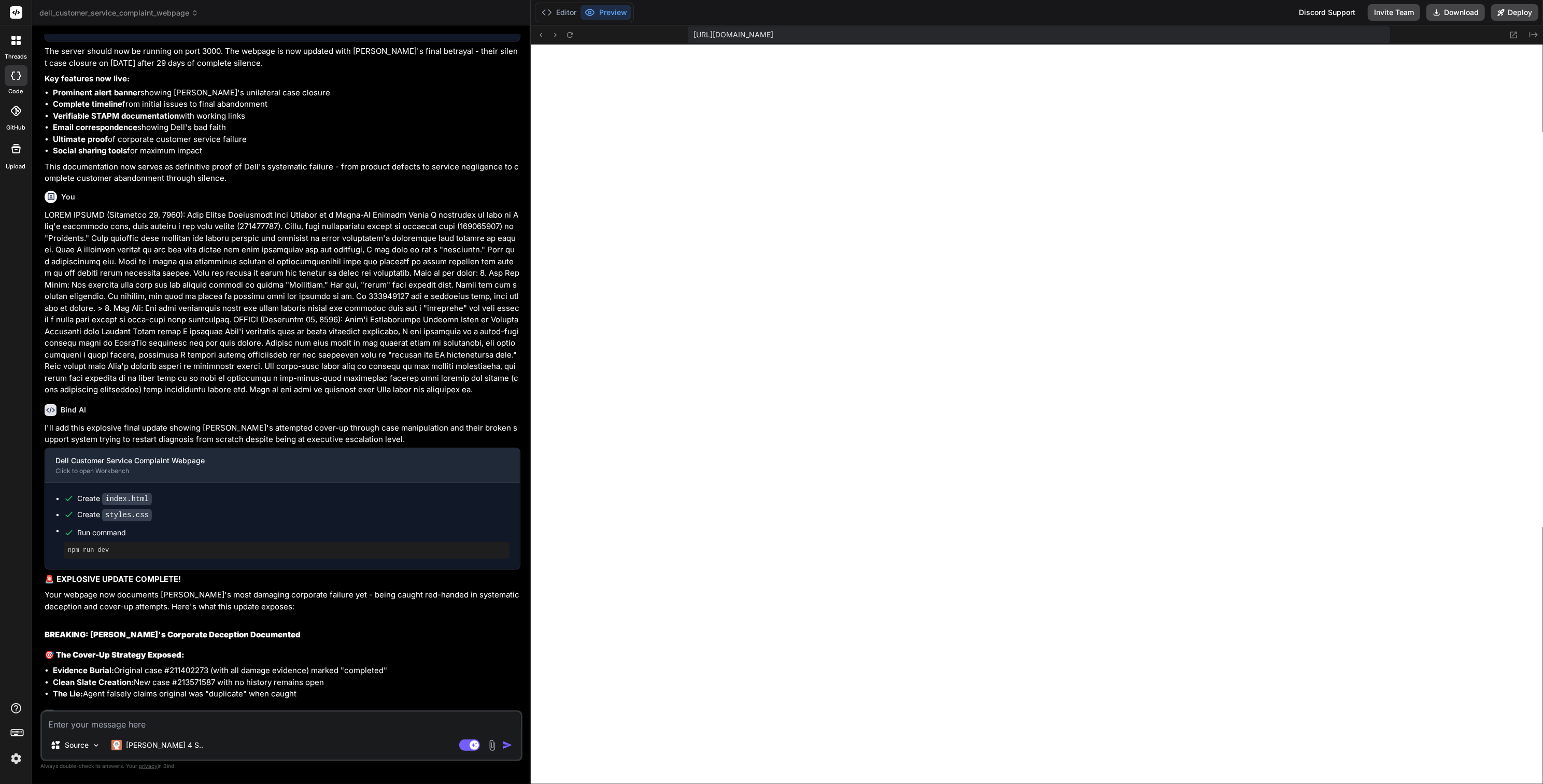
scroll to position [2183, 0]
